Goal: Information Seeking & Learning: Learn about a topic

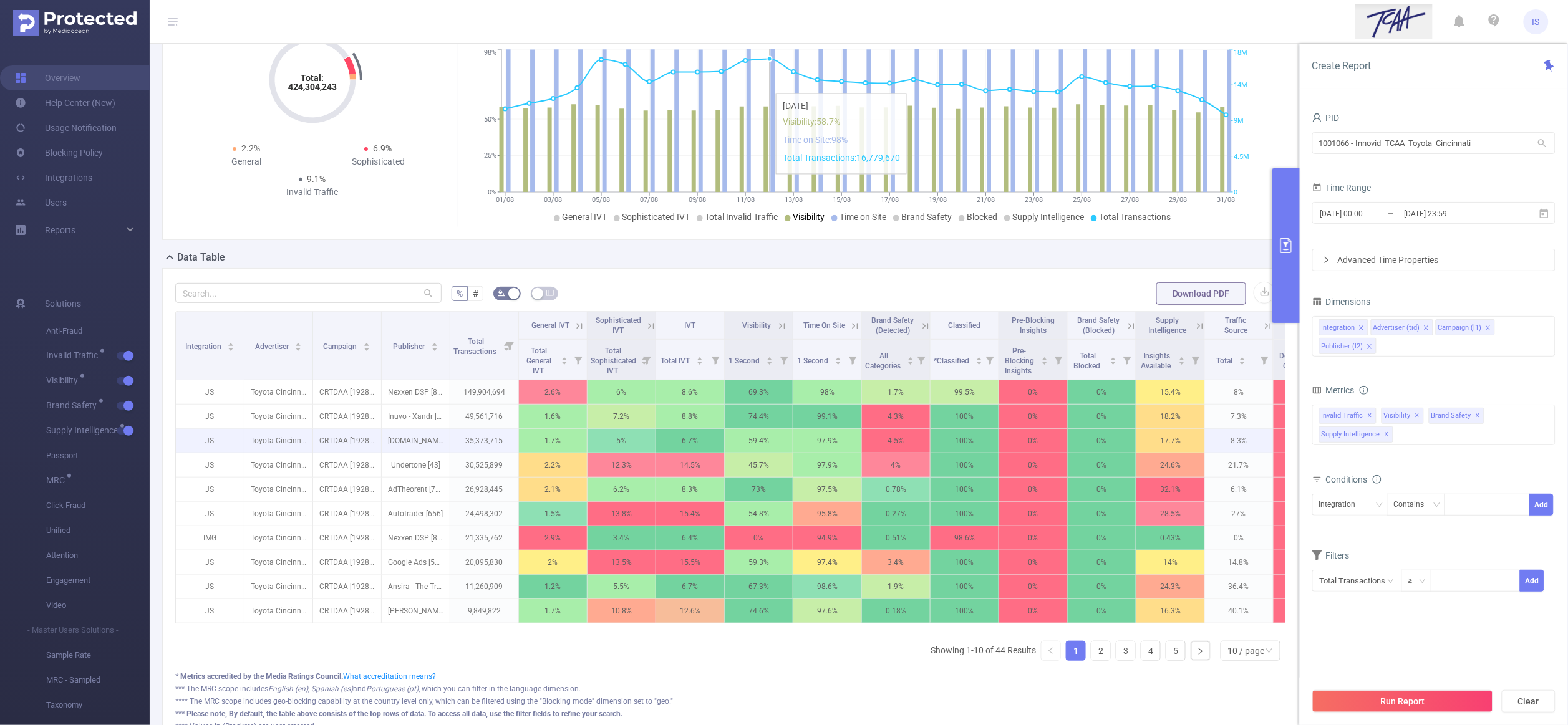
scroll to position [187, 0]
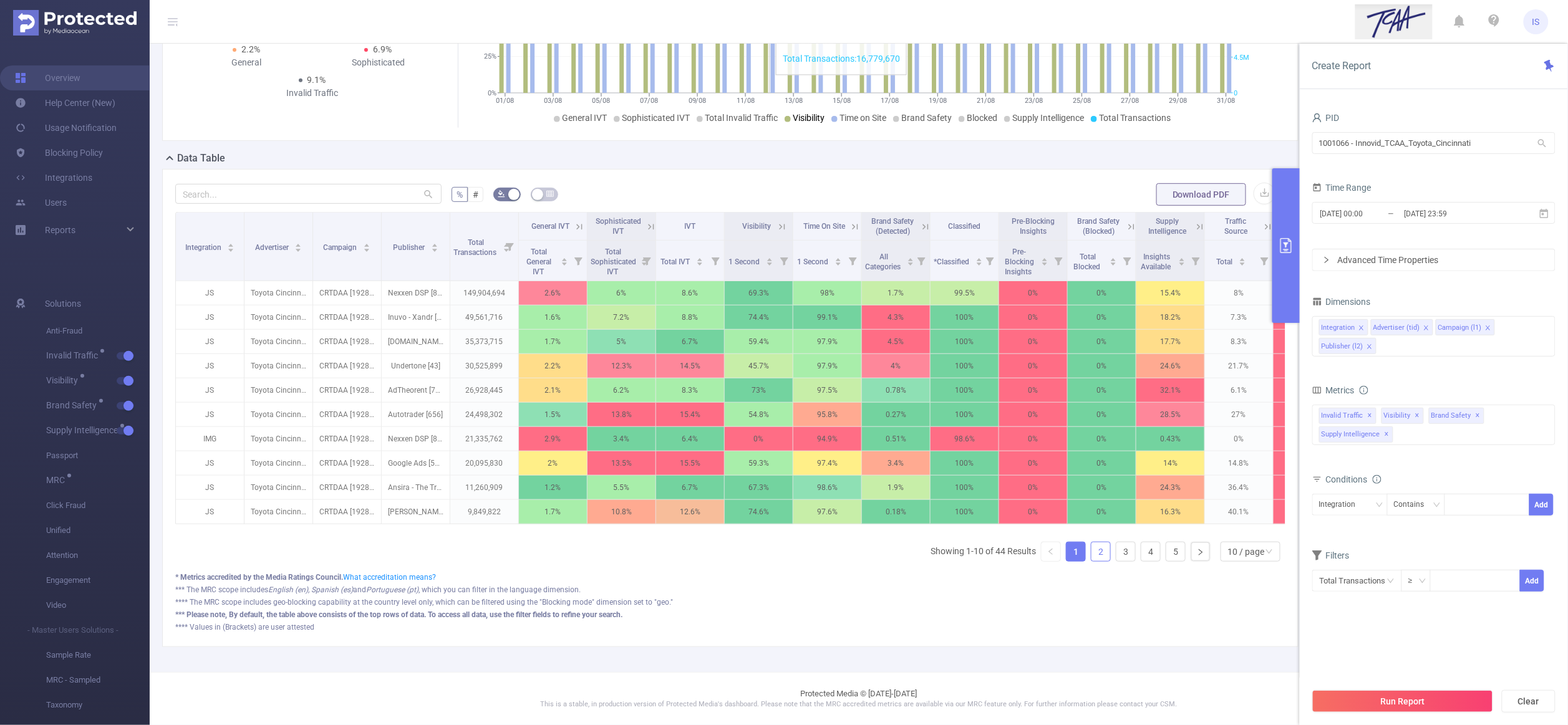
click at [1091, 561] on link "2" at bounding box center [1100, 551] width 18 height 18
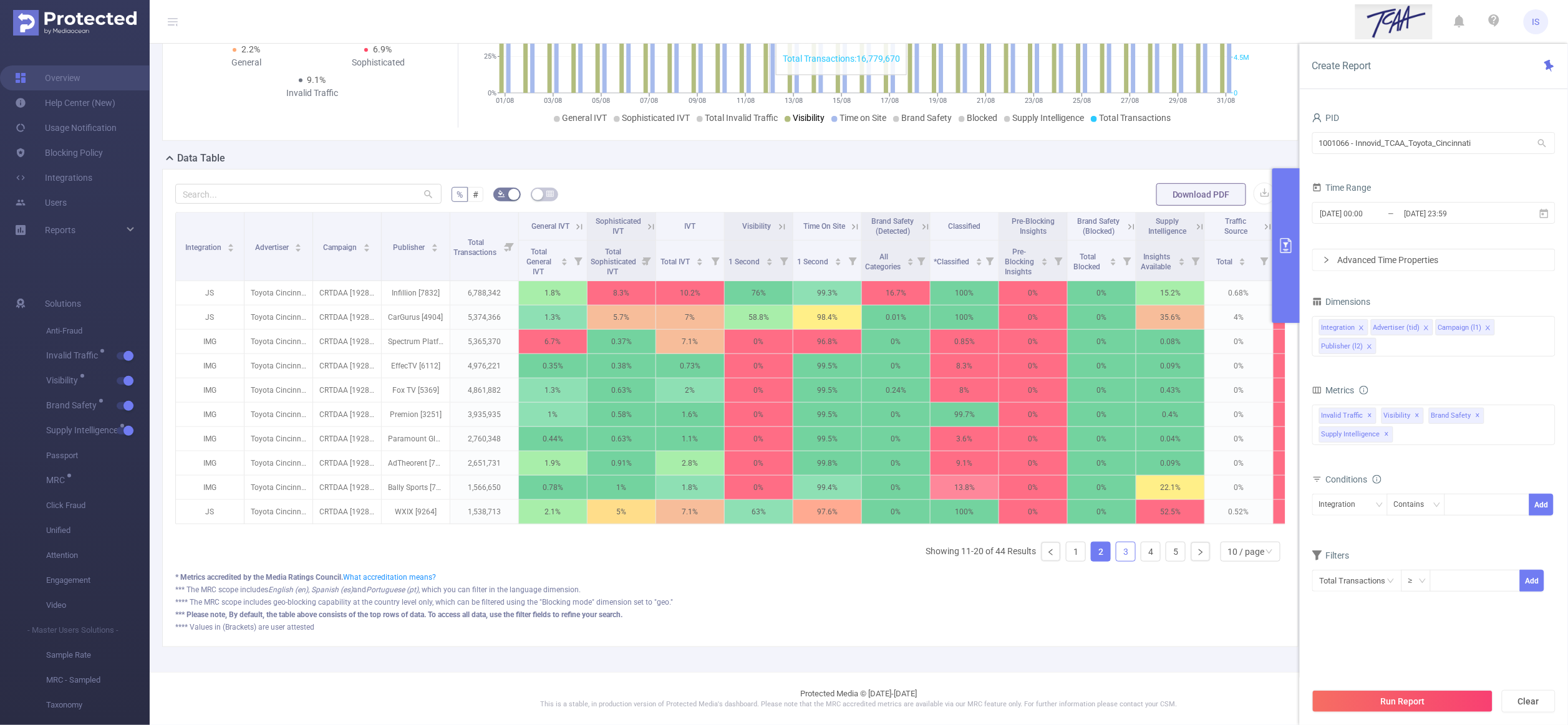
click at [1120, 561] on li "3" at bounding box center [1126, 552] width 20 height 20
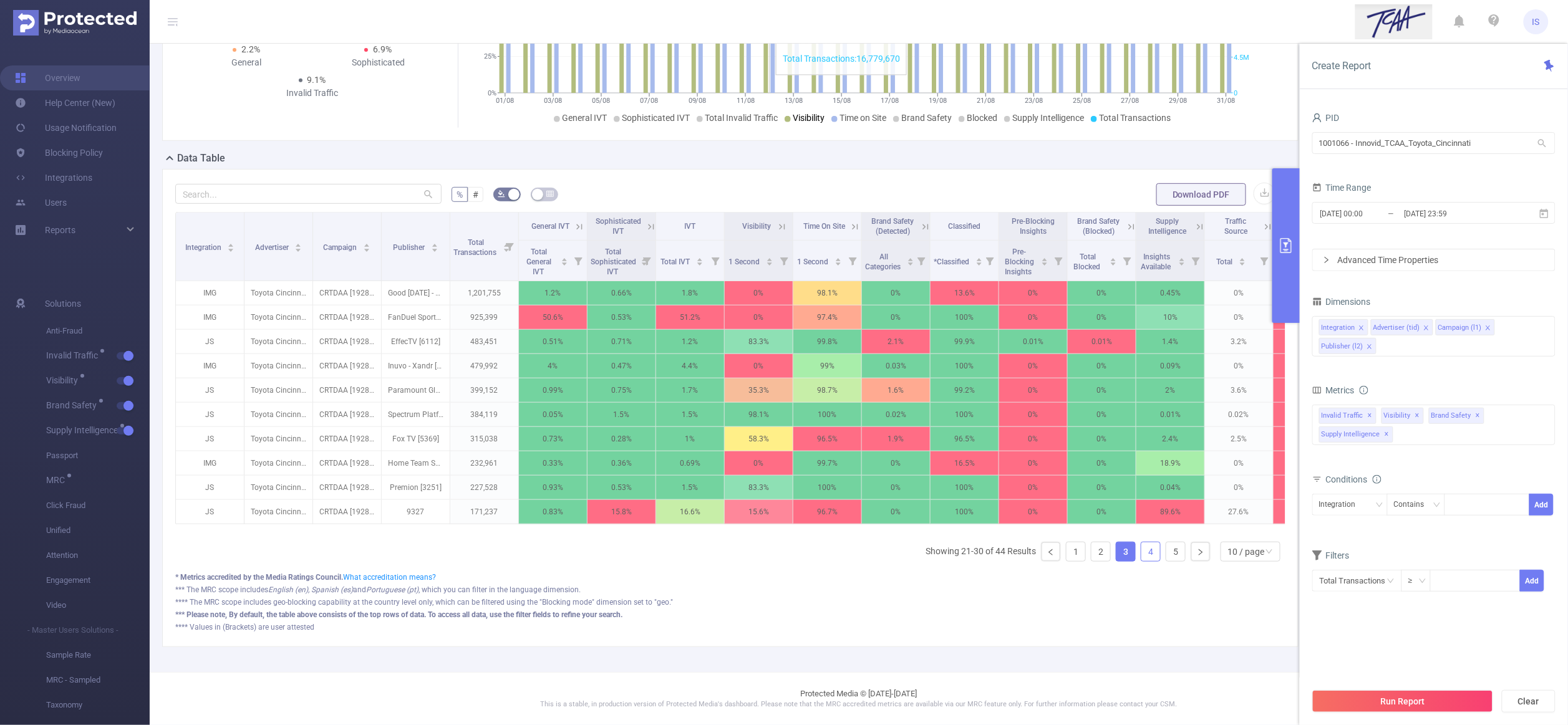
click at [1141, 561] on link "4" at bounding box center [1150, 551] width 18 height 18
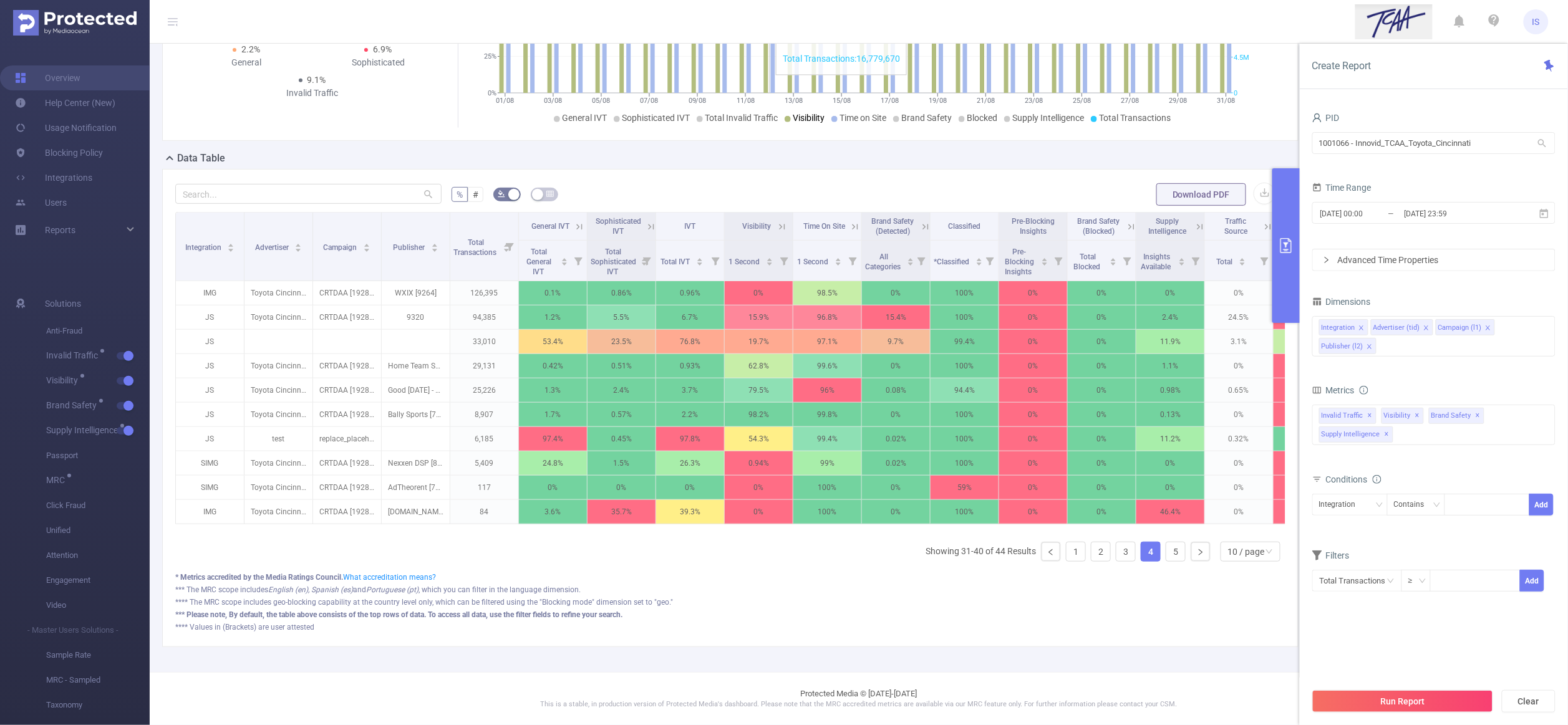
click at [580, 222] on icon at bounding box center [579, 227] width 11 height 11
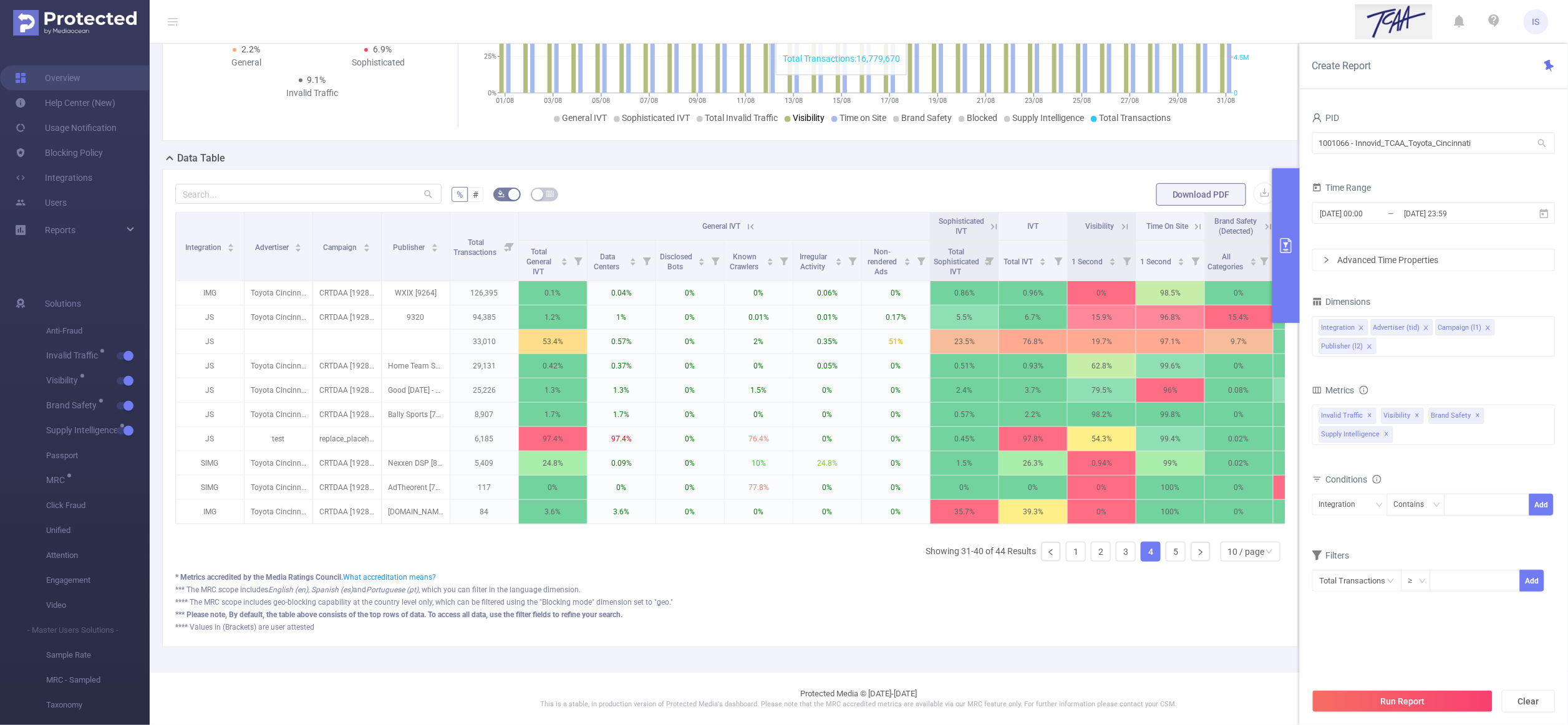
click at [756, 228] on icon at bounding box center [751, 227] width 11 height 11
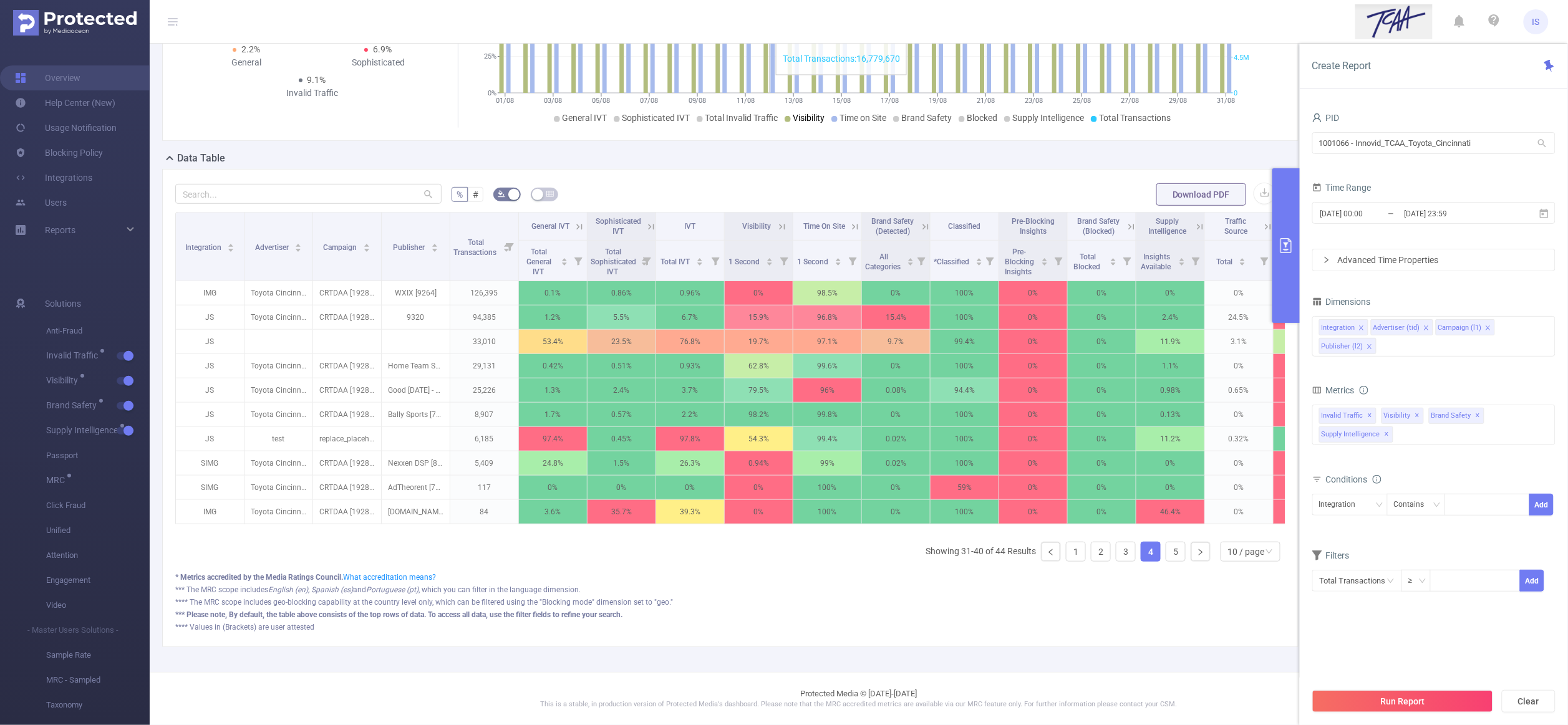
click at [653, 224] on icon at bounding box center [651, 227] width 11 height 11
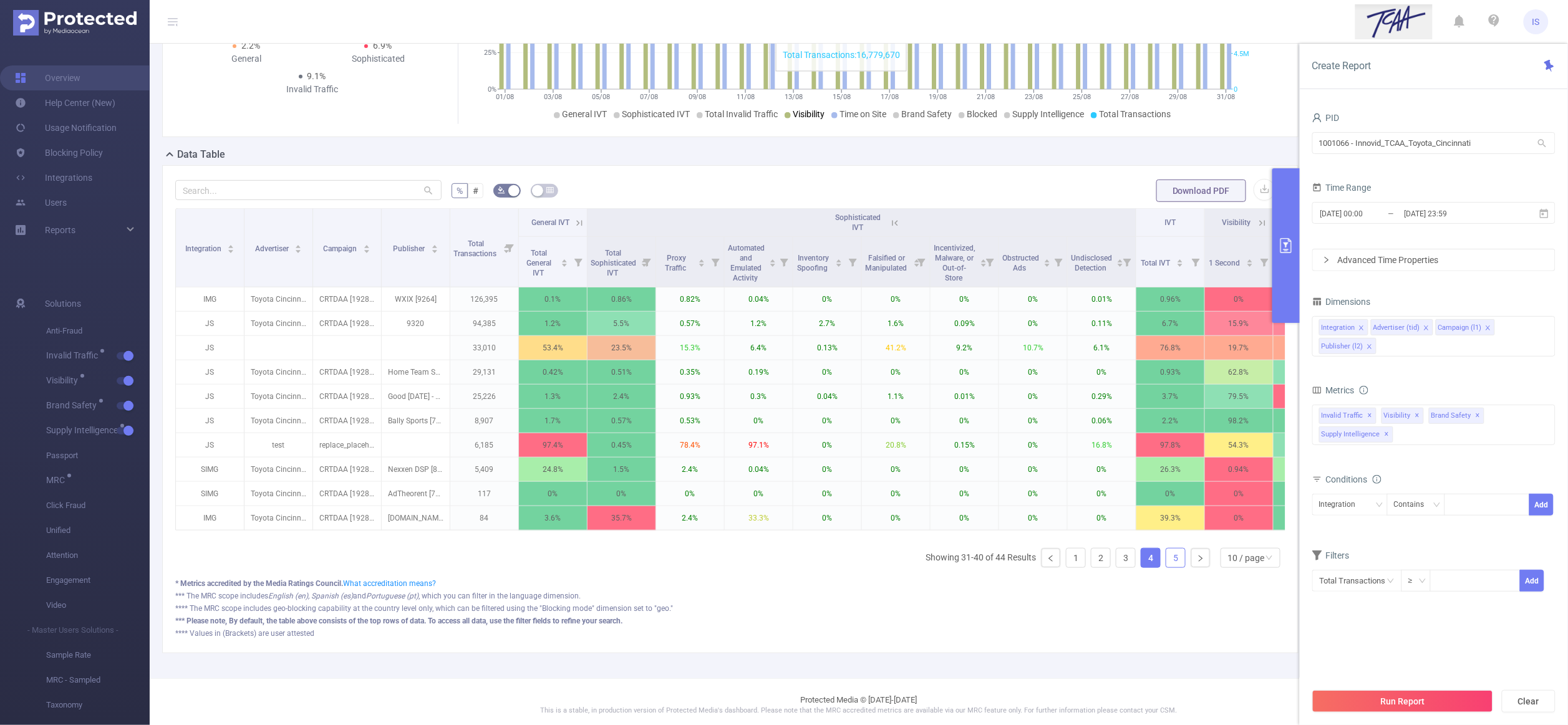
click at [1166, 567] on link "5" at bounding box center [1175, 557] width 18 height 18
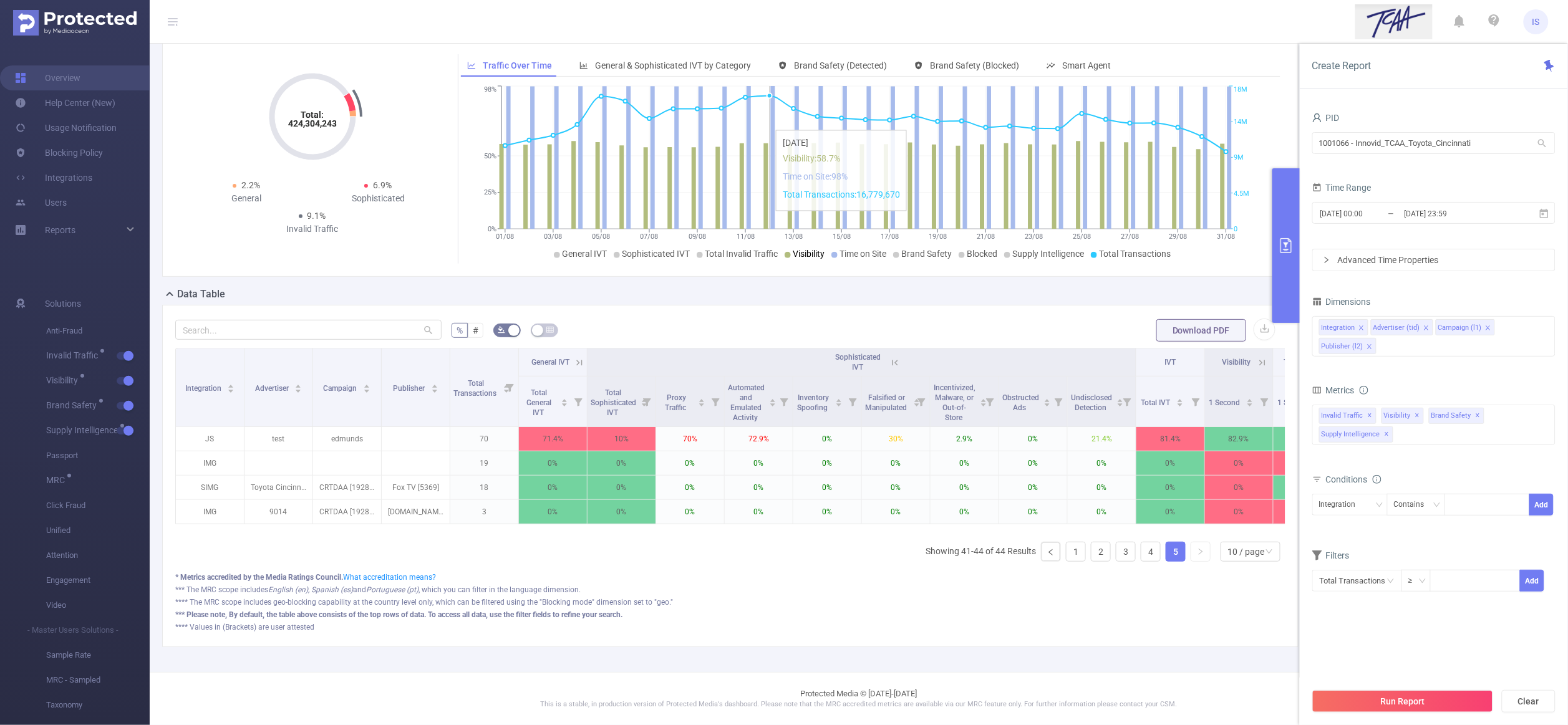
scroll to position [64, 0]
click at [1098, 546] on ul "Showing 41-44 of 44 Results 1 2 3 4 5 10 / page" at bounding box center [1105, 552] width 360 height 20
click at [1116, 544] on link "3" at bounding box center [1125, 551] width 18 height 18
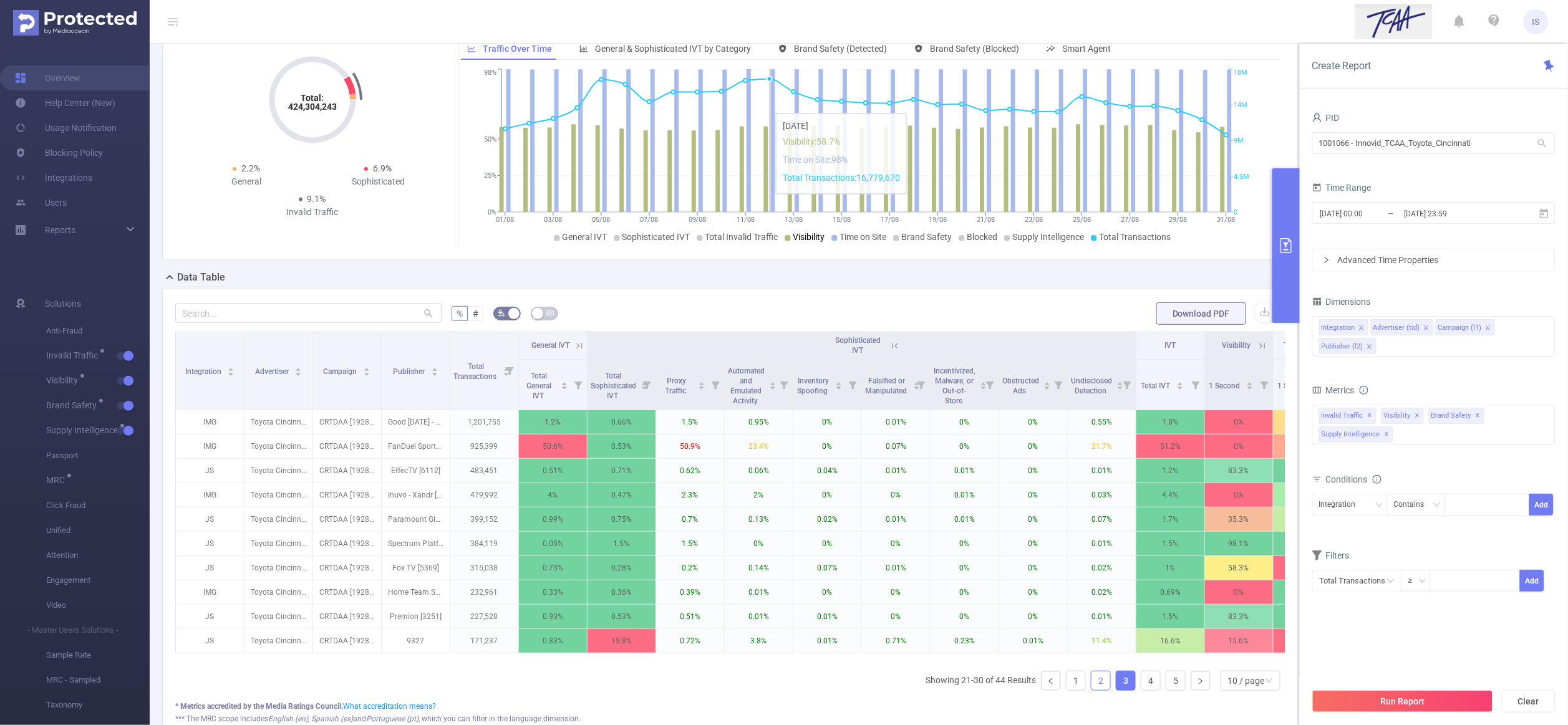
click at [1091, 690] on link "2" at bounding box center [1100, 680] width 18 height 18
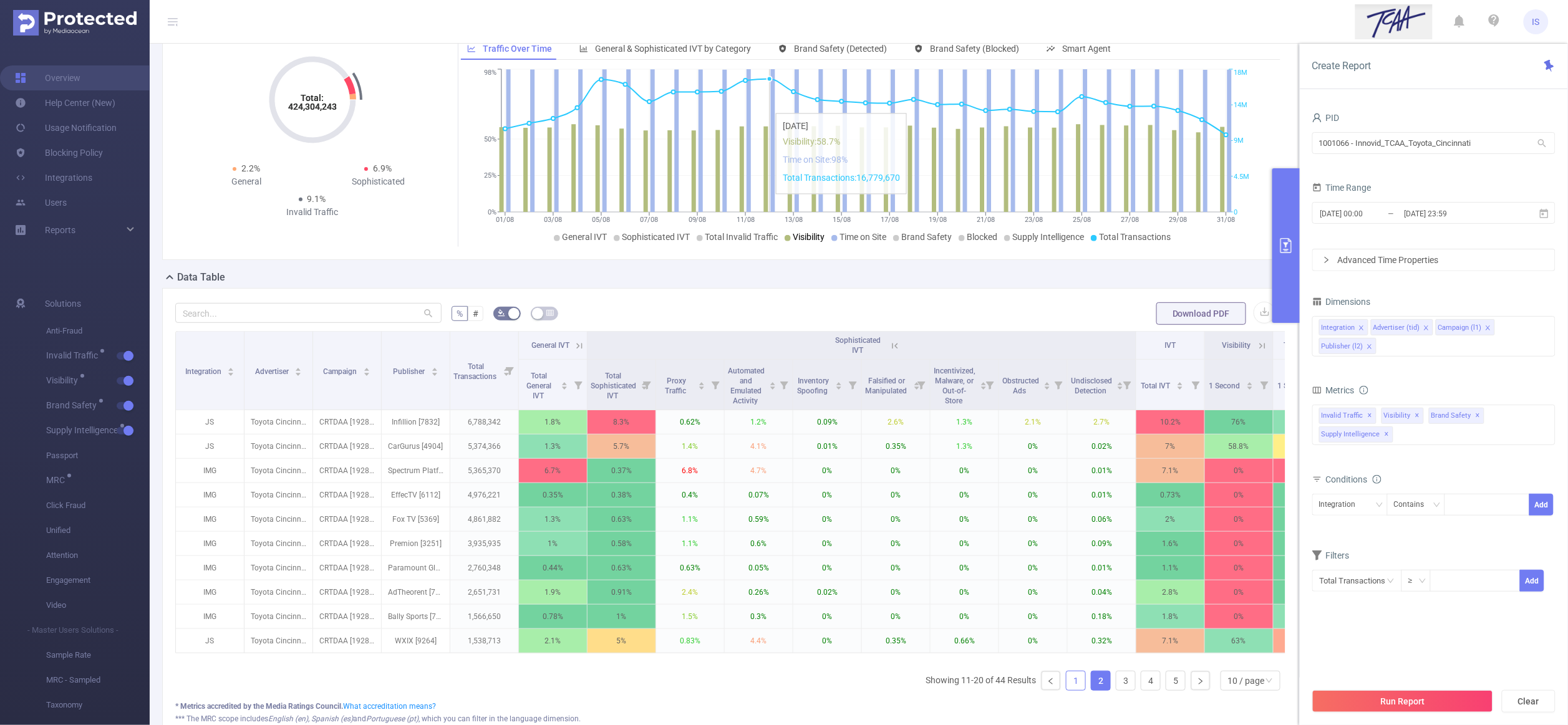
click at [1066, 690] on link "1" at bounding box center [1075, 680] width 18 height 18
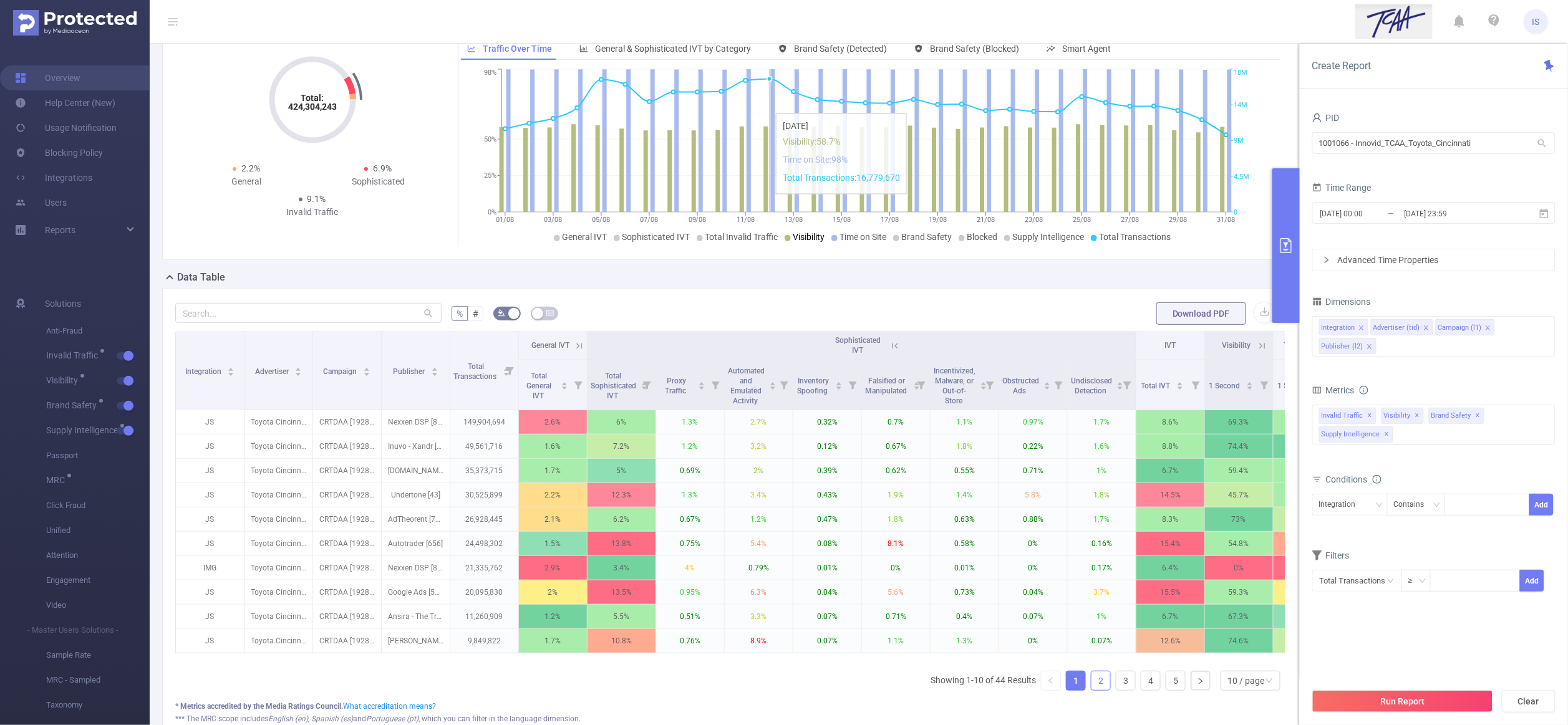
click at [1091, 690] on link "2" at bounding box center [1100, 680] width 18 height 18
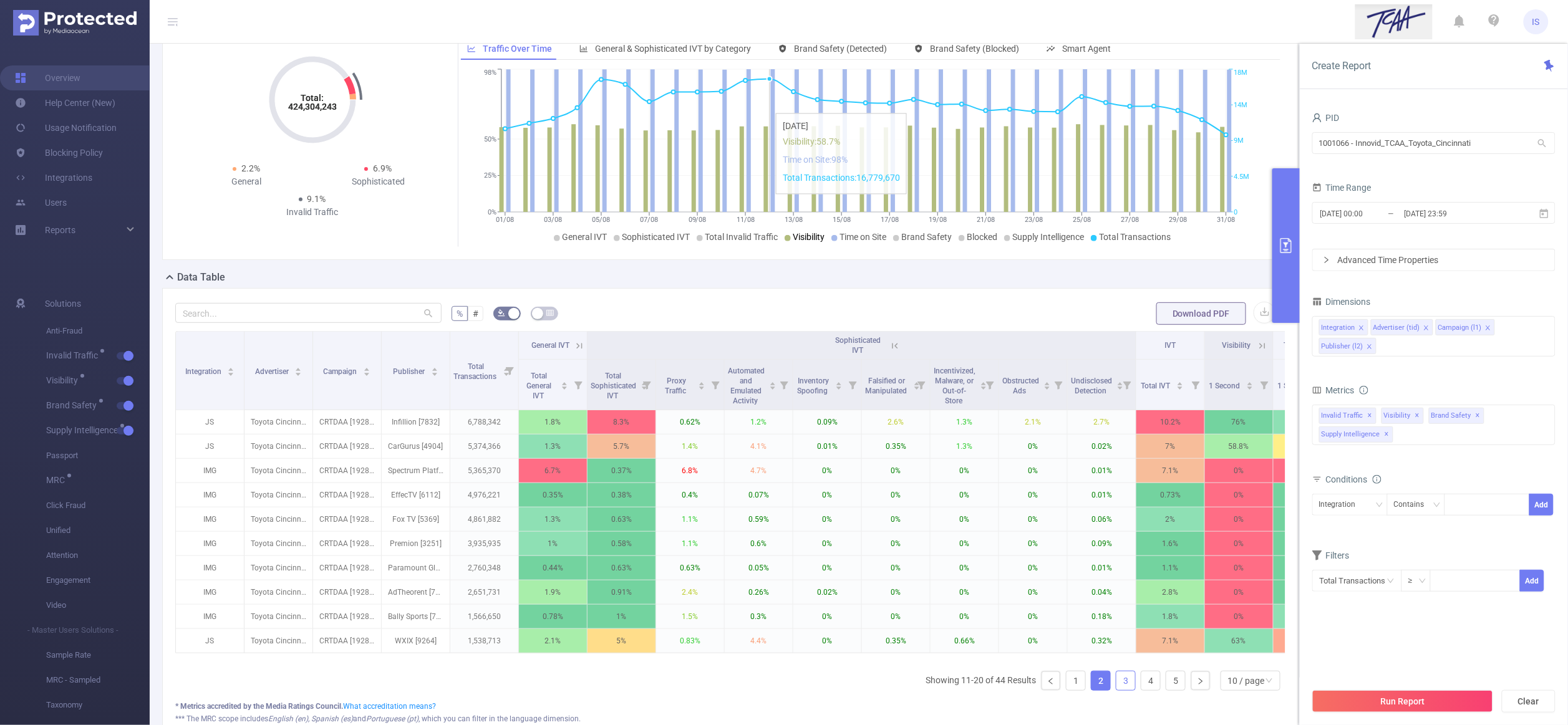
click at [1118, 690] on link "3" at bounding box center [1125, 680] width 18 height 18
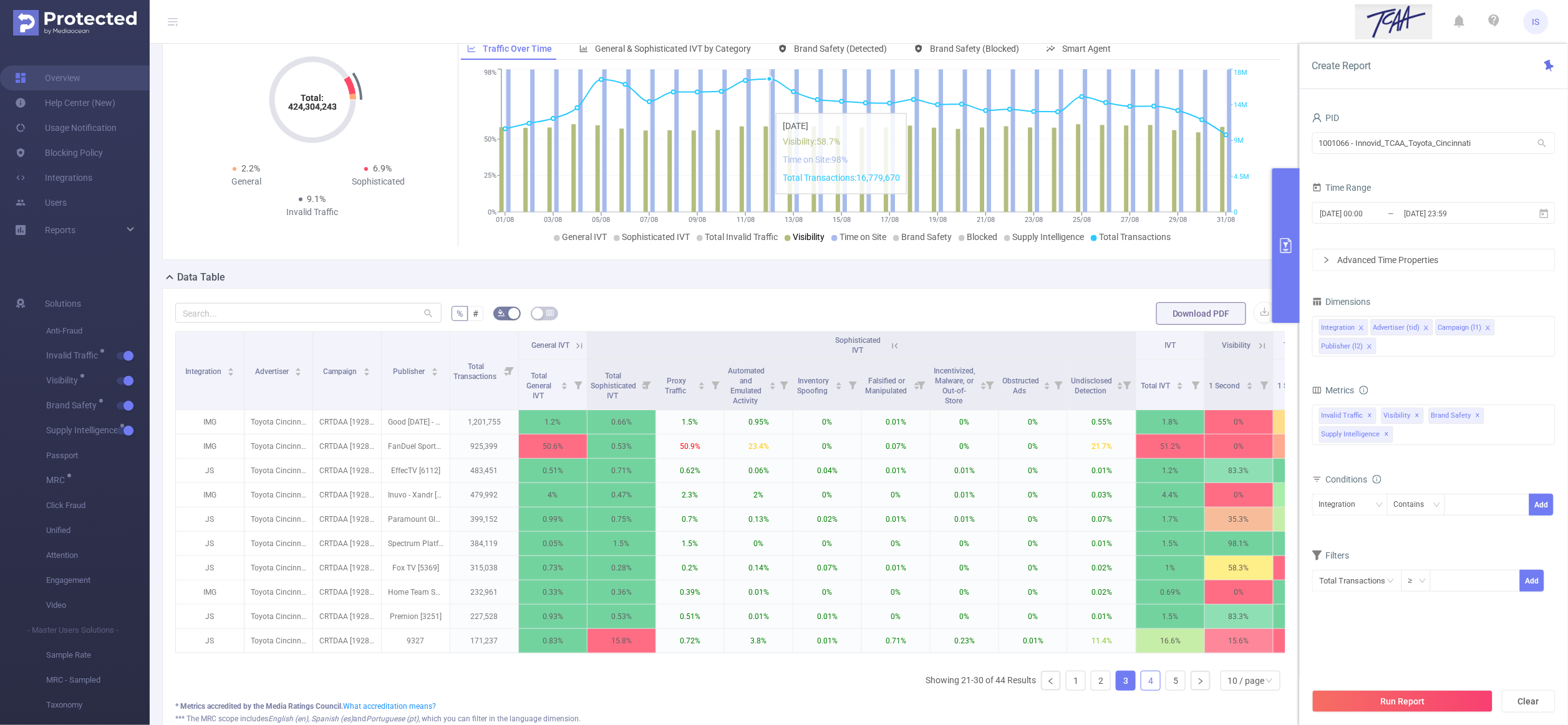
click at [1141, 690] on link "4" at bounding box center [1150, 680] width 18 height 18
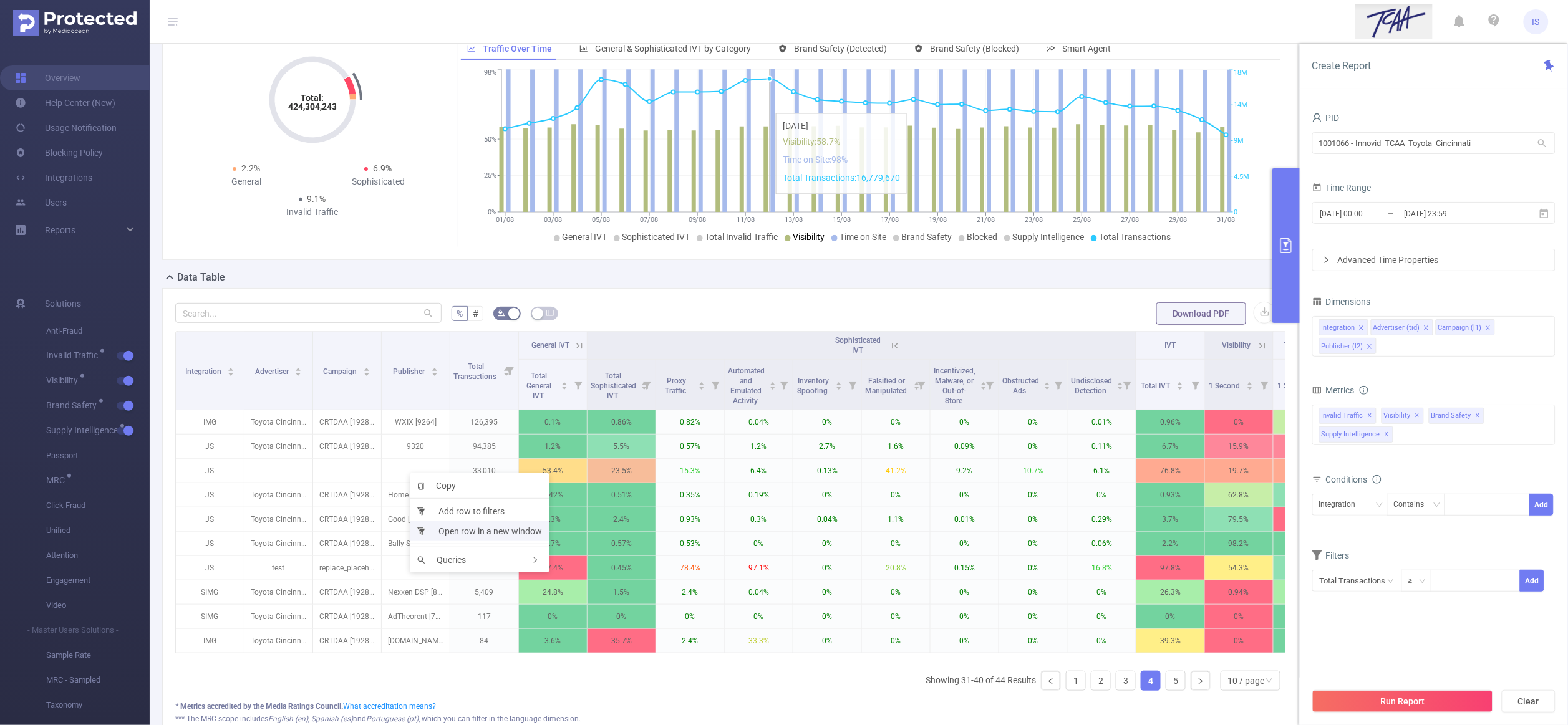
click at [457, 524] on li "Open row in a new window" at bounding box center [479, 531] width 139 height 20
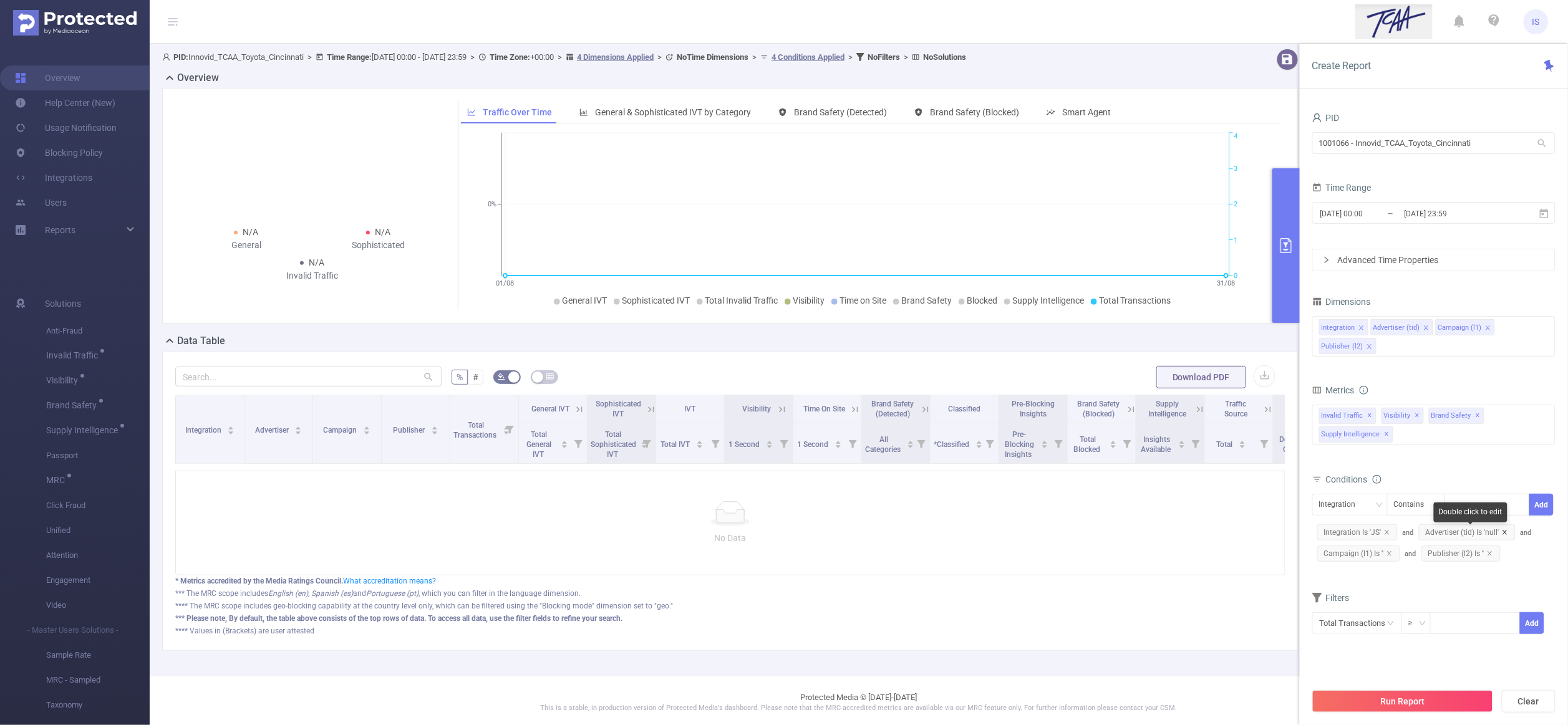
click at [1505, 533] on icon "icon: close" at bounding box center [1504, 531] width 4 height 4
click at [1403, 705] on button "Run Report" at bounding box center [1402, 701] width 180 height 23
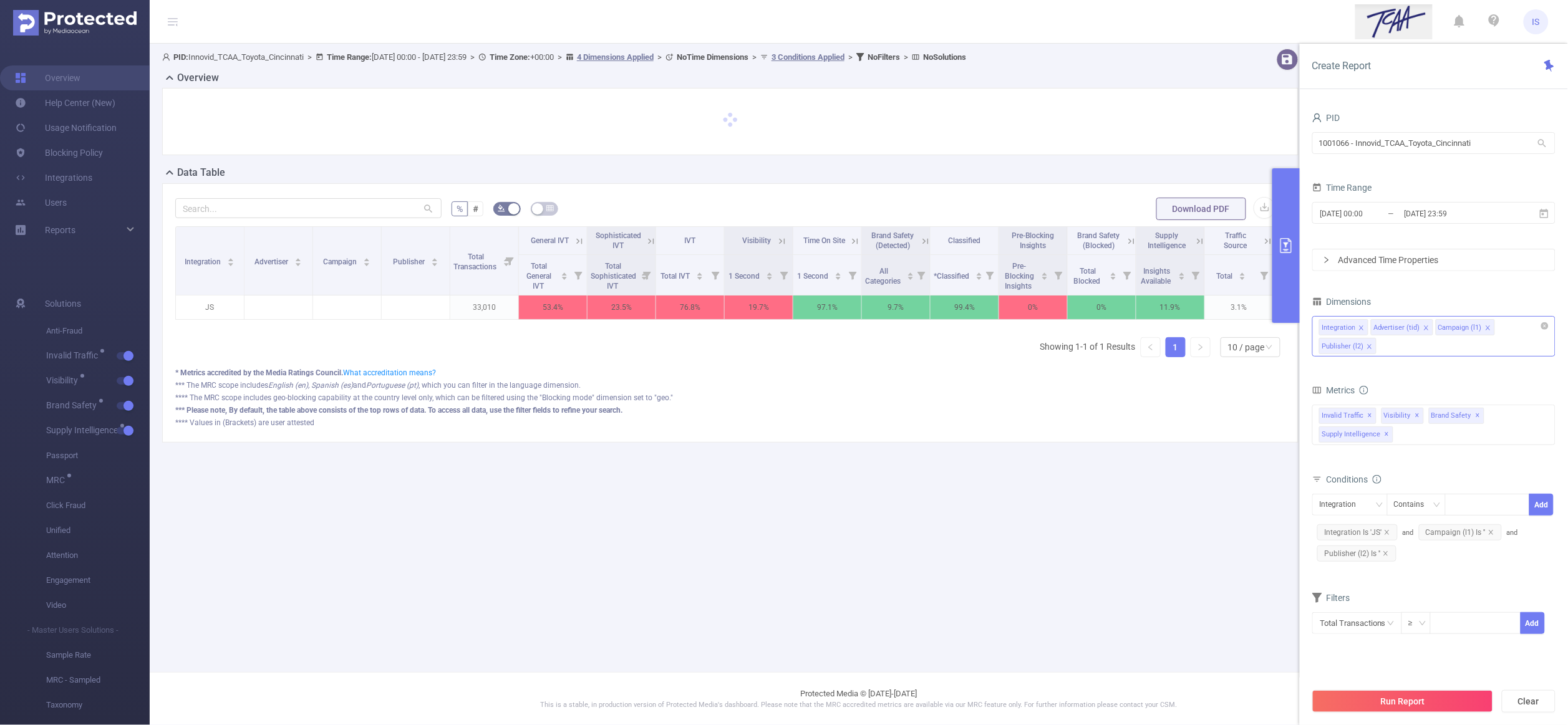
click at [1430, 348] on div "Integration Advertiser (tid) Campaign (l1) Publisher (l2)" at bounding box center [1434, 336] width 244 height 40
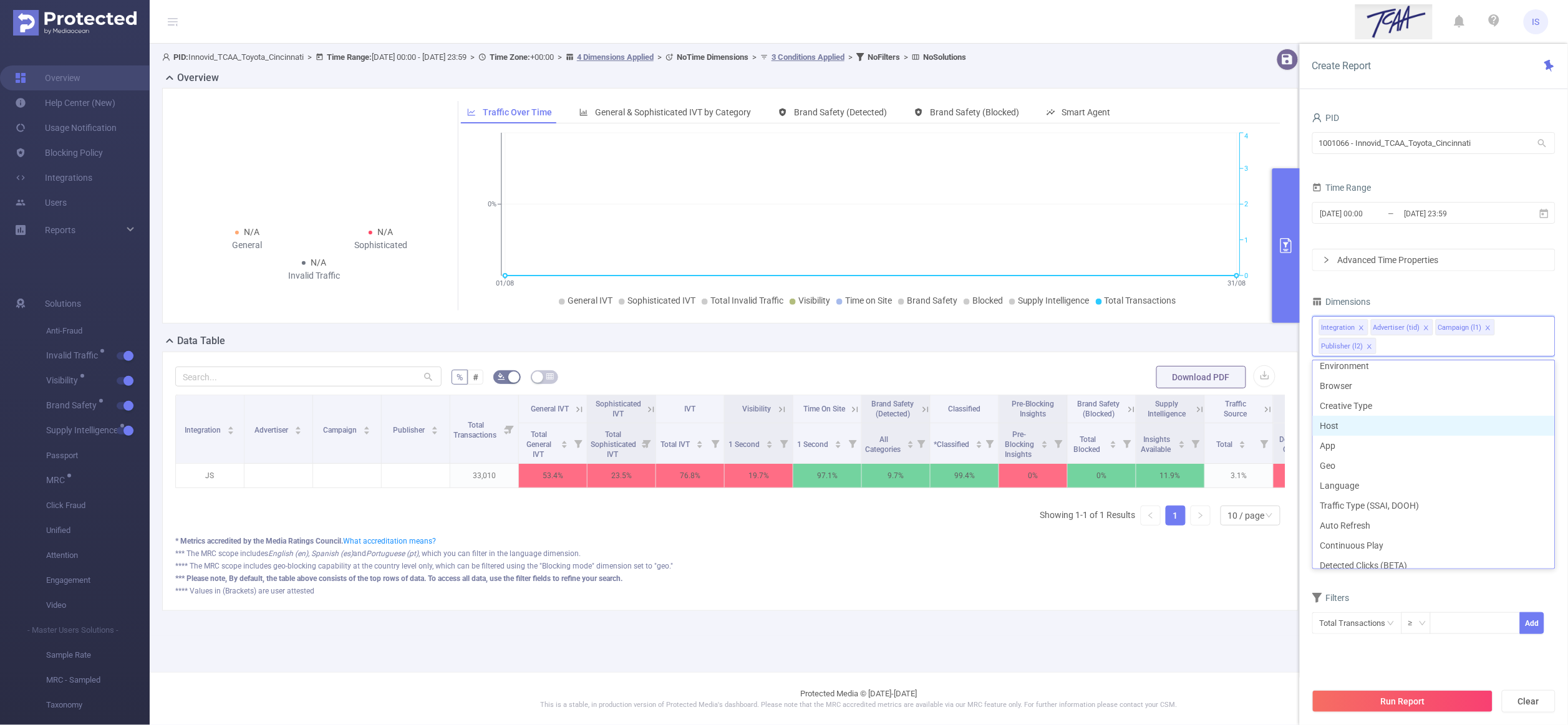
scroll to position [151, 0]
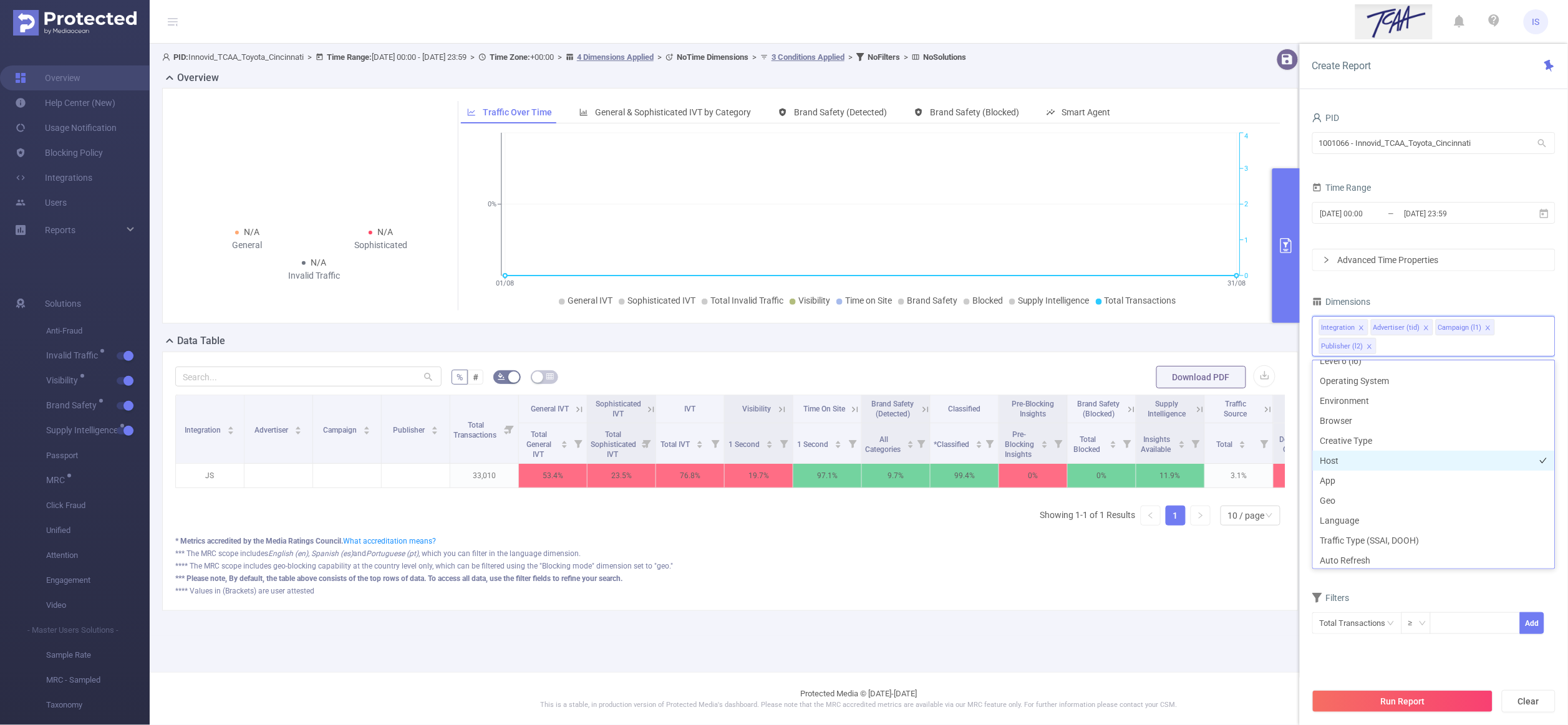
click at [1395, 459] on li "Host" at bounding box center [1433, 461] width 242 height 20
click at [1391, 481] on li "App" at bounding box center [1433, 480] width 242 height 20
click at [1387, 702] on button "Run Report" at bounding box center [1402, 701] width 180 height 23
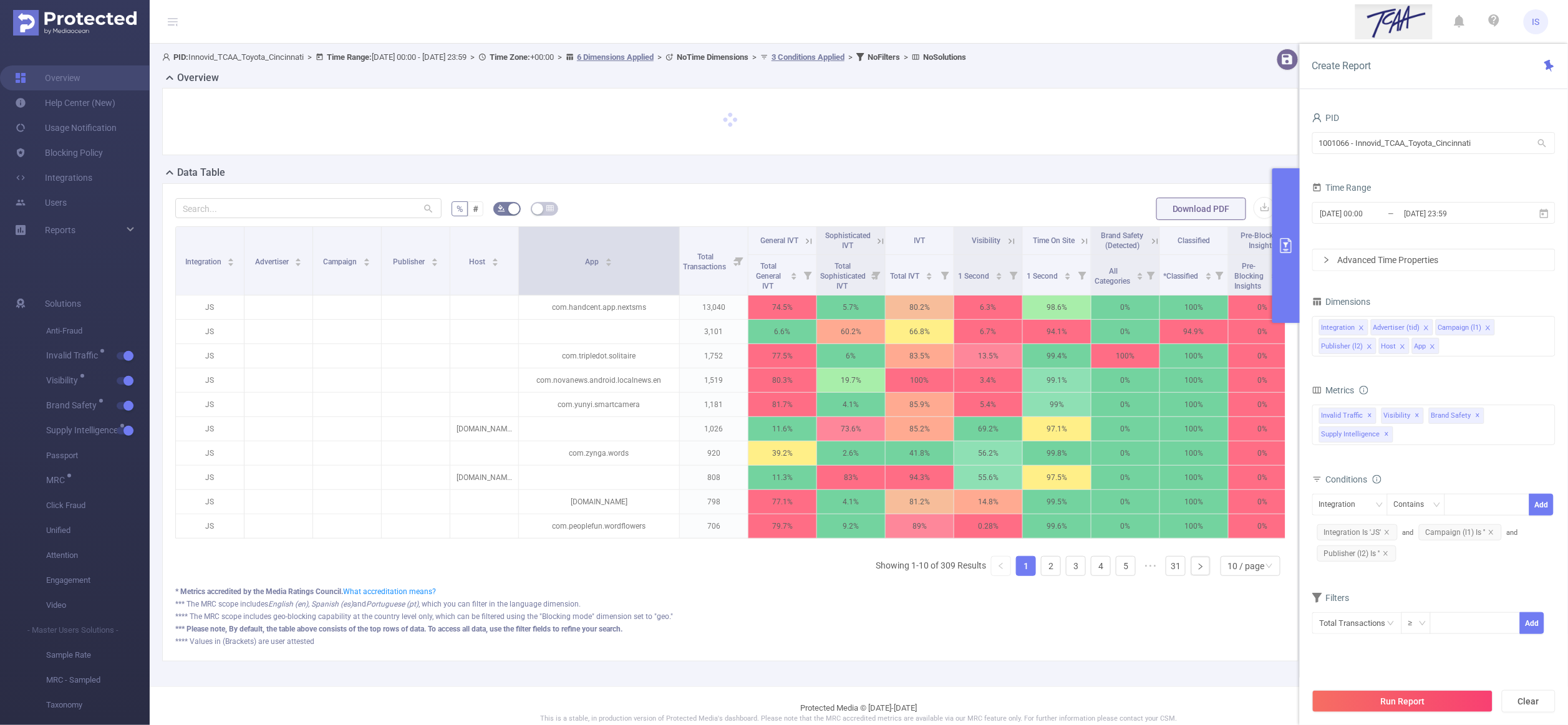
drag, startPoint x: 611, startPoint y: 283, endPoint x: 675, endPoint y: 285, distance: 64.0
click at [676, 285] on span at bounding box center [679, 261] width 6 height 68
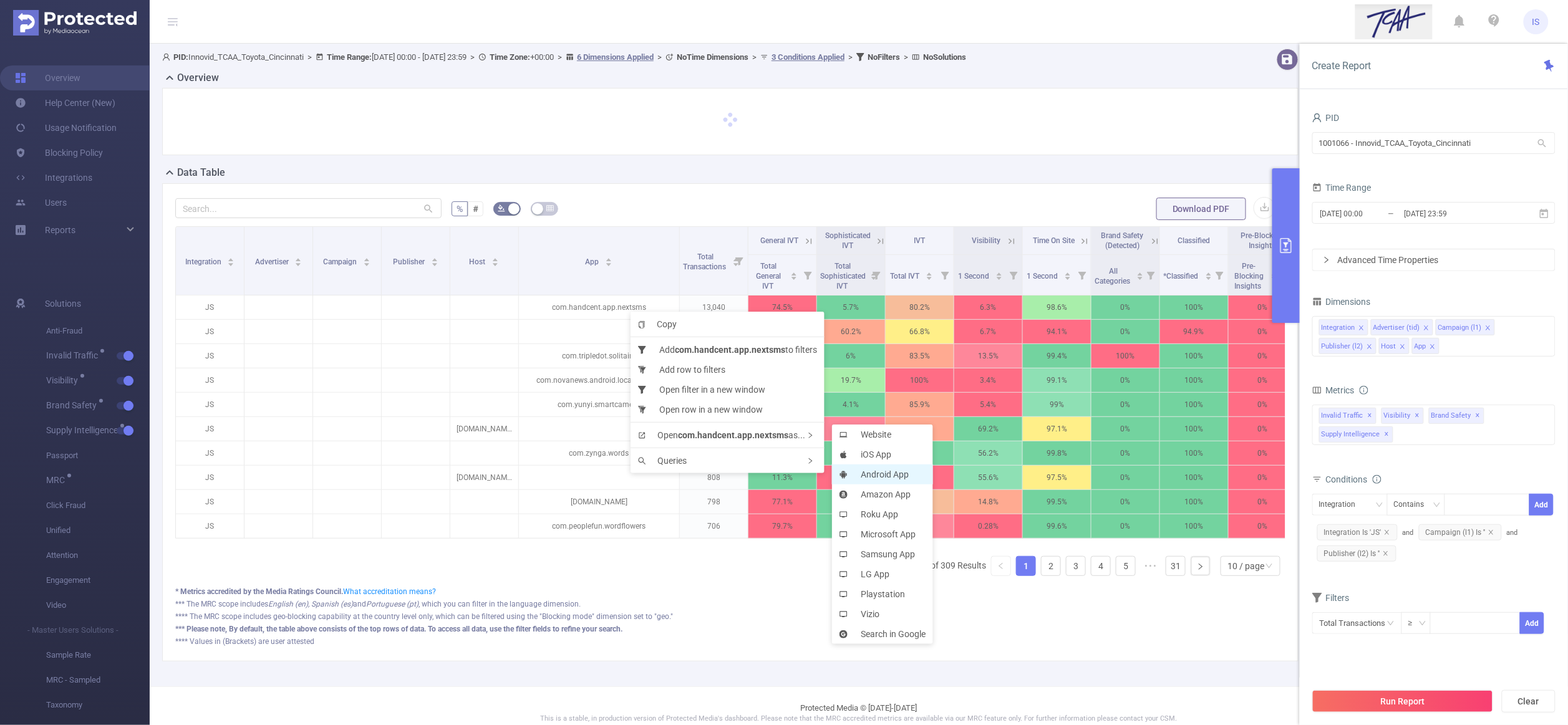
click at [891, 473] on li "Android App" at bounding box center [882, 474] width 101 height 20
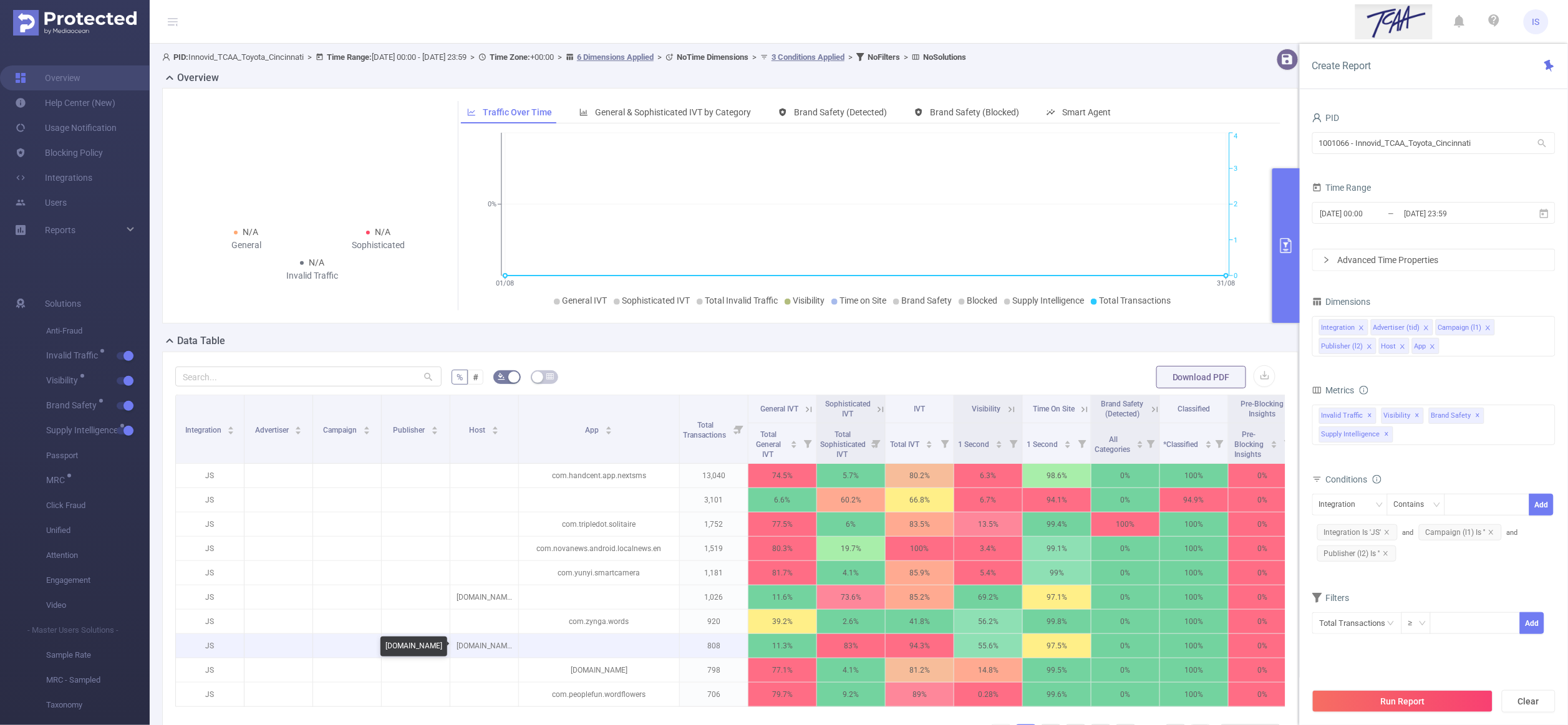
click at [495, 652] on p "cycletrader.com" at bounding box center [484, 645] width 68 height 24
copy p "cycletrader.com"
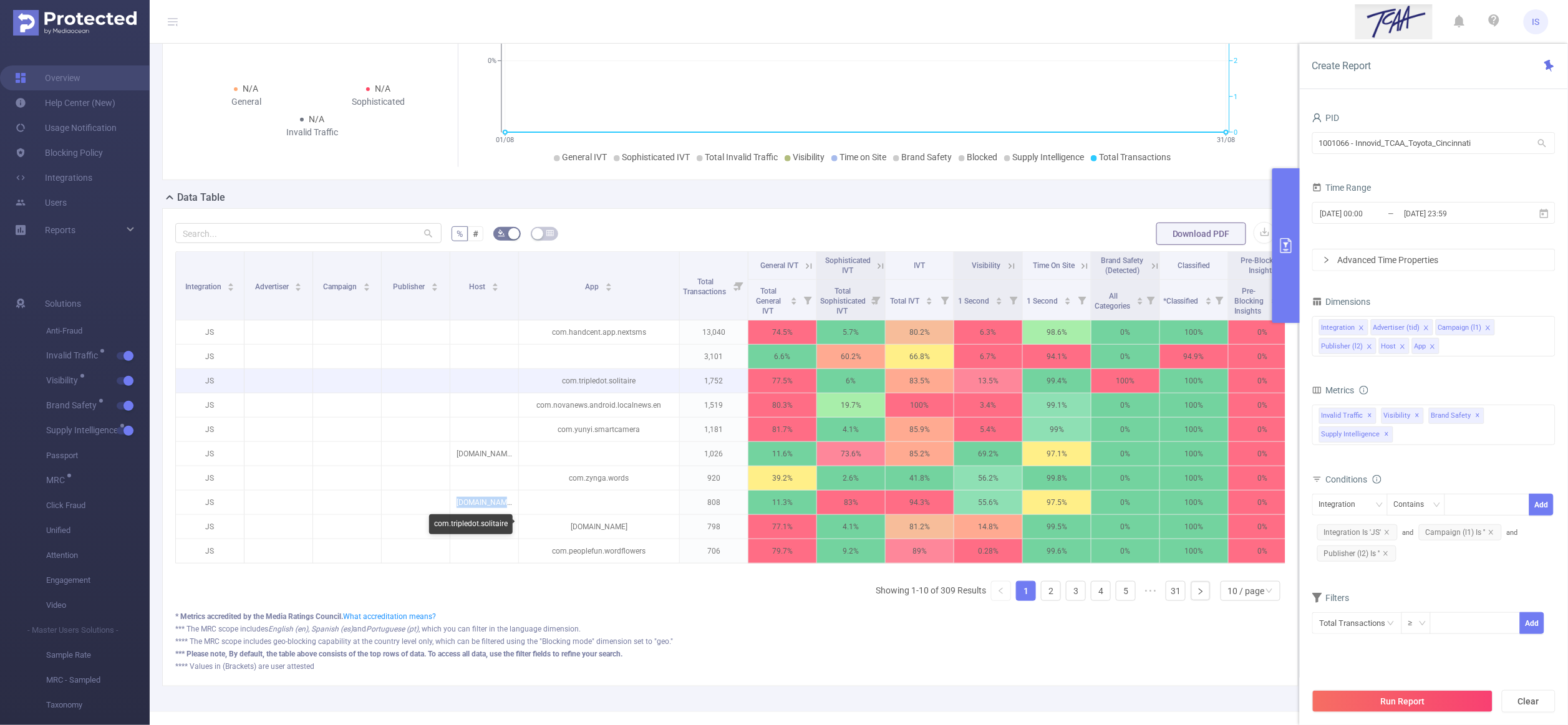
scroll to position [187, 0]
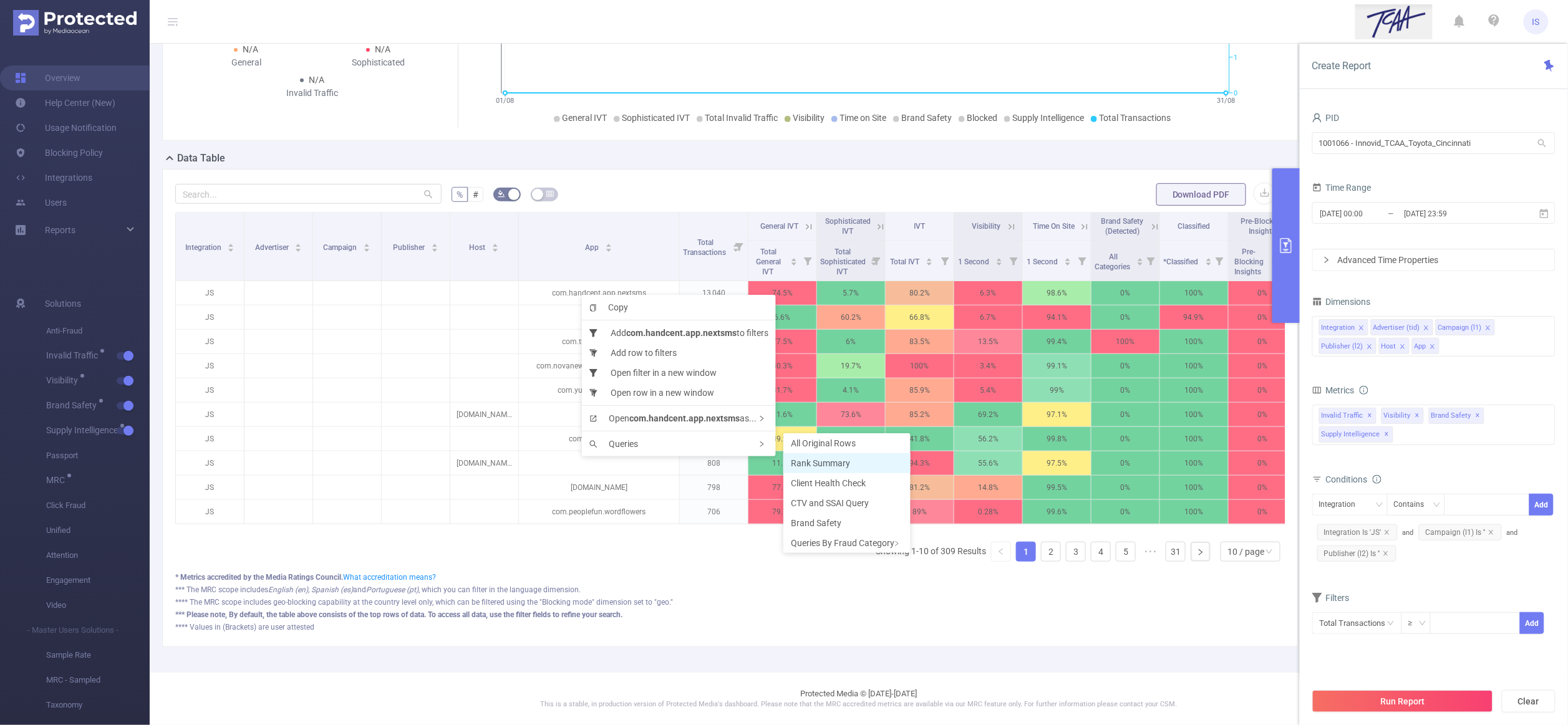
click at [802, 460] on span "Rank Summary" at bounding box center [821, 462] width 60 height 10
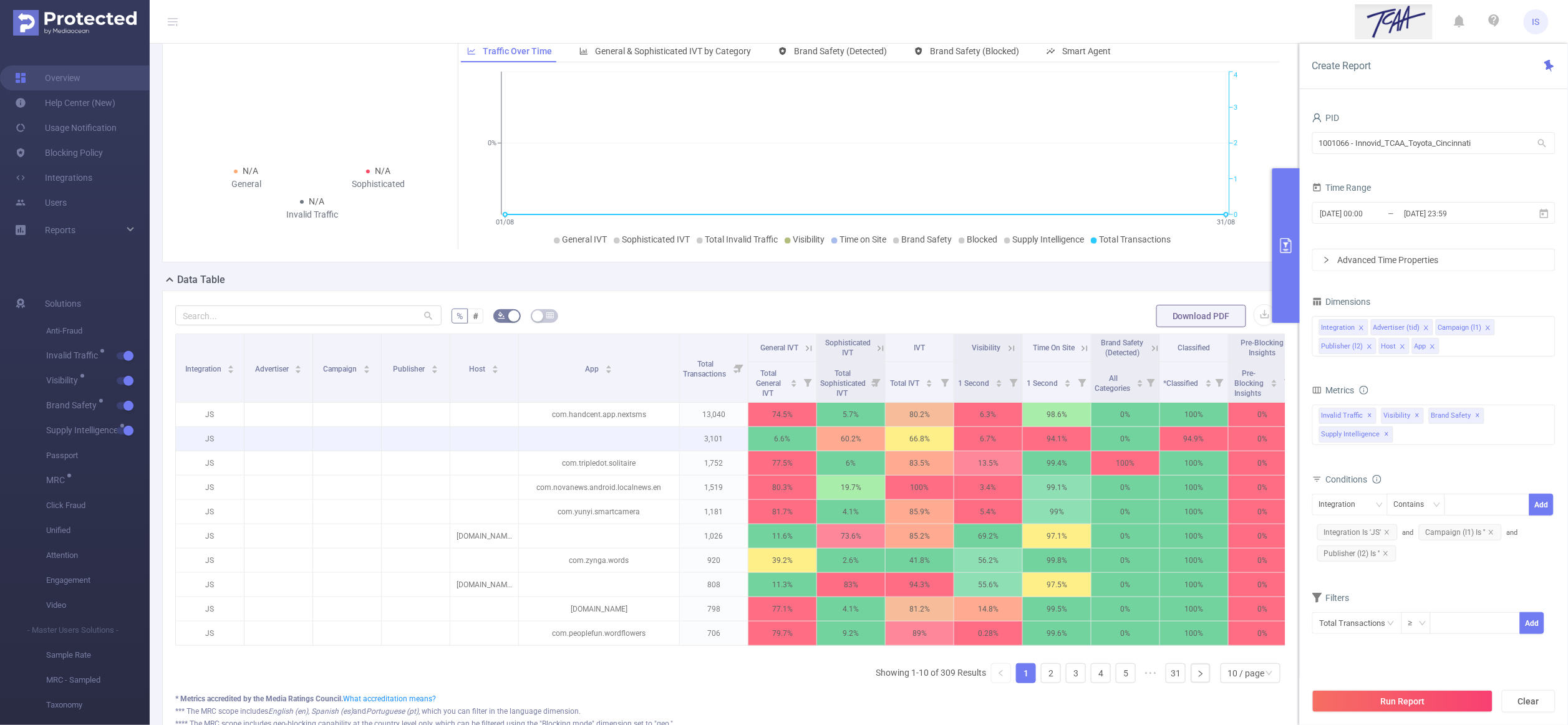
scroll to position [0, 0]
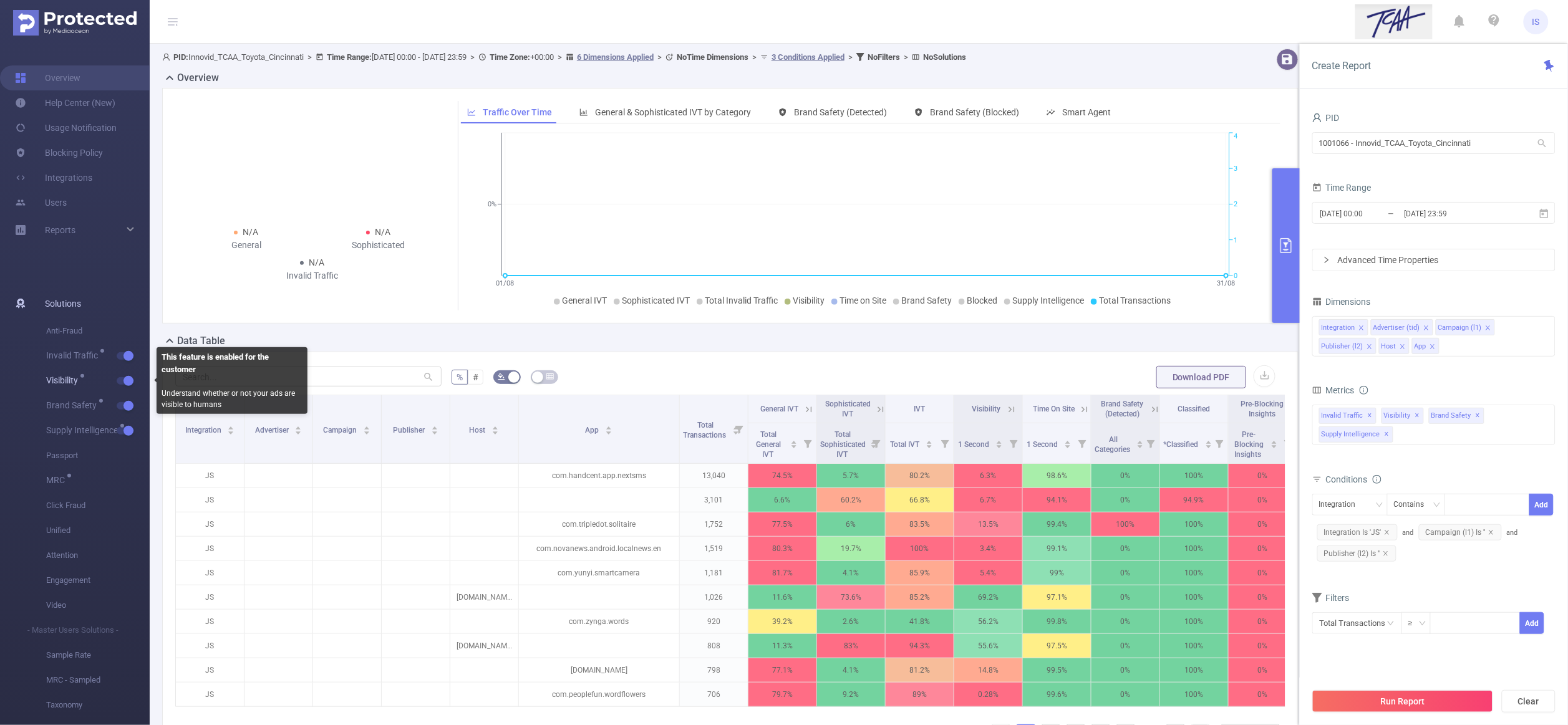
click at [123, 376] on span "Visibility" at bounding box center [98, 381] width 103 height 25
click at [122, 386] on span "Visibility" at bounding box center [98, 381] width 103 height 25
click at [126, 384] on button "button" at bounding box center [125, 381] width 18 height 8
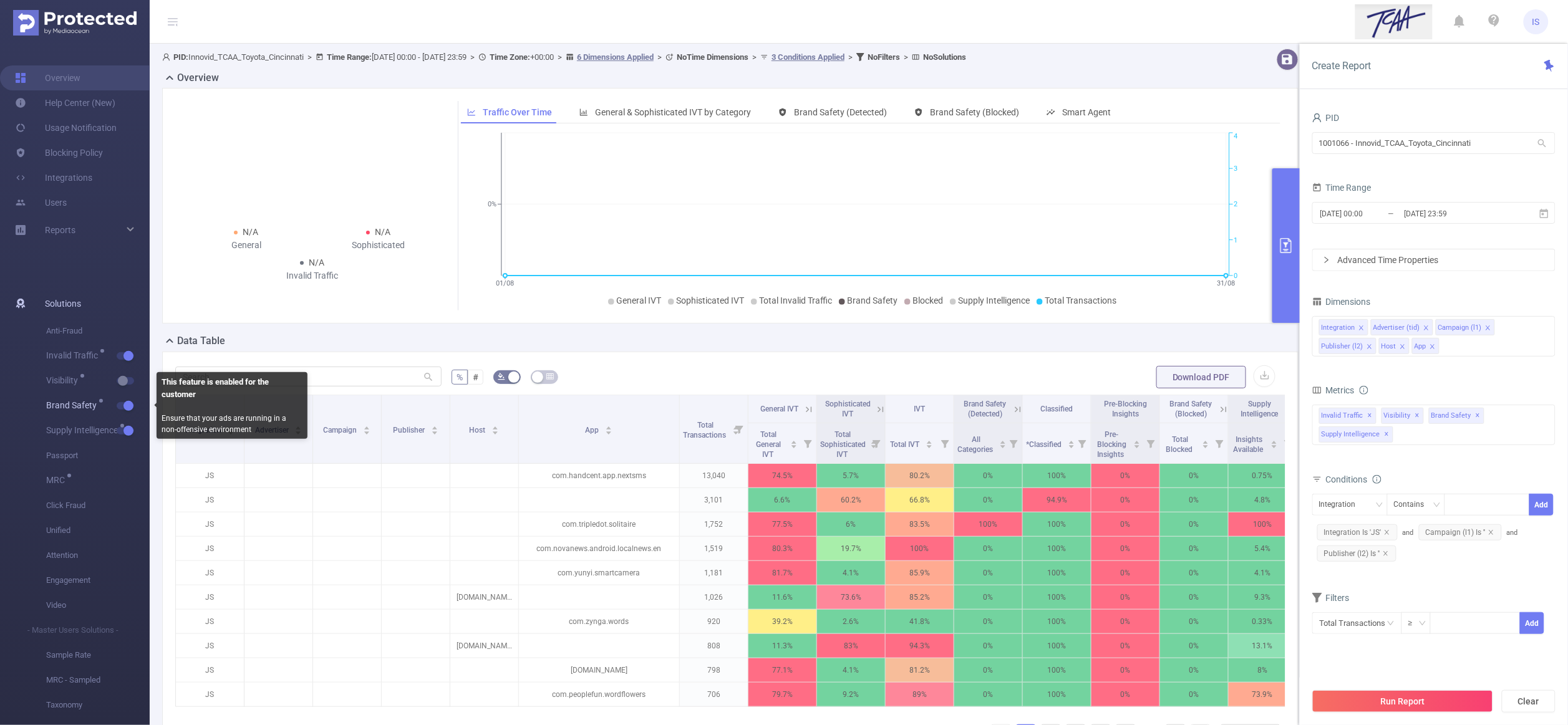
click at [123, 407] on button "button" at bounding box center [125, 405] width 18 height 8
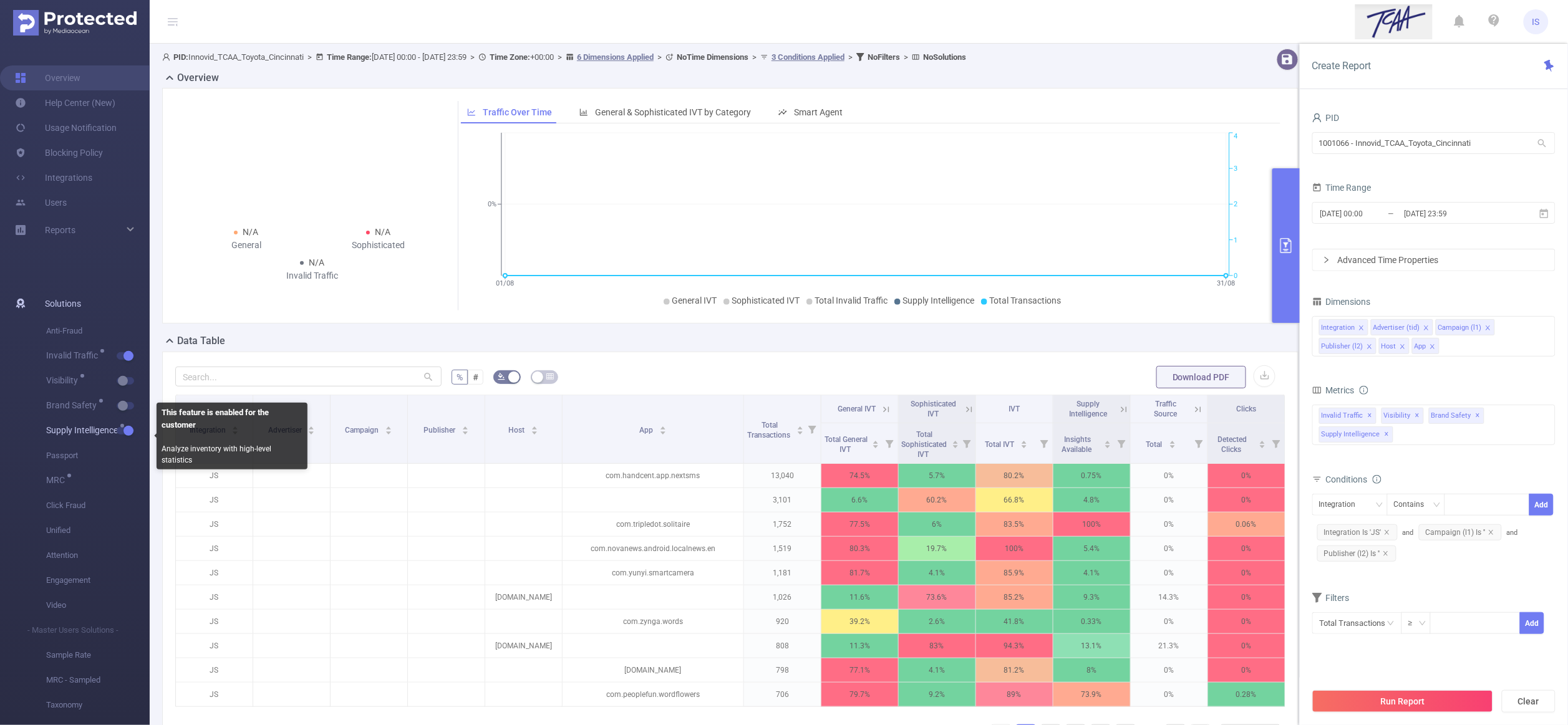
click at [123, 431] on button "button" at bounding box center [125, 431] width 18 height 8
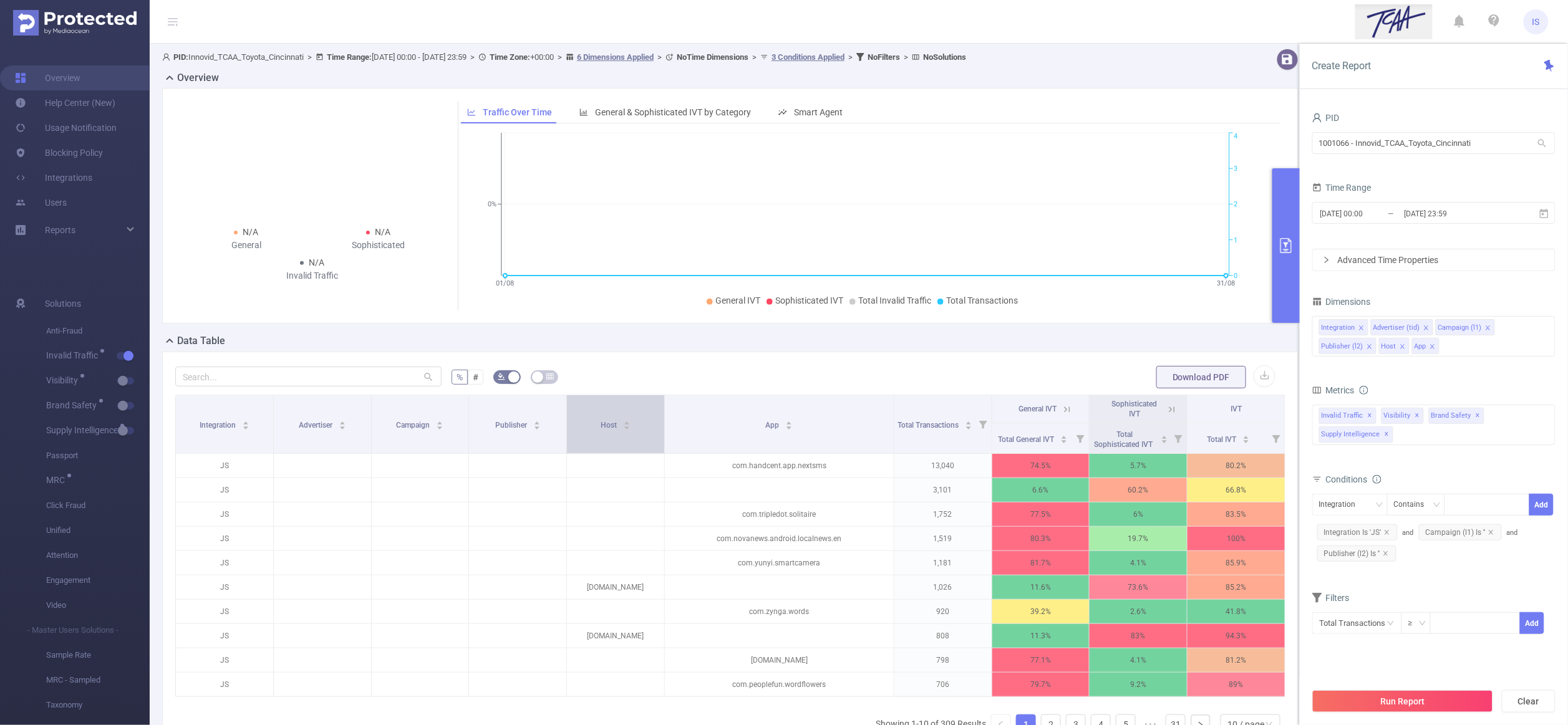
scroll to position [153, 0]
